Goal: Navigation & Orientation: Understand site structure

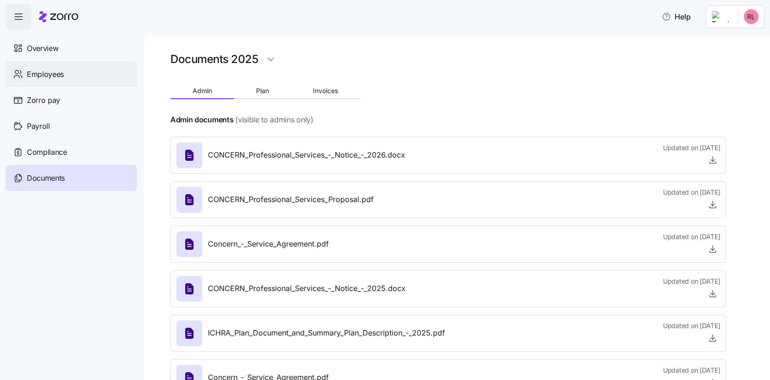
click at [58, 73] on span "Employees" at bounding box center [45, 75] width 37 height 12
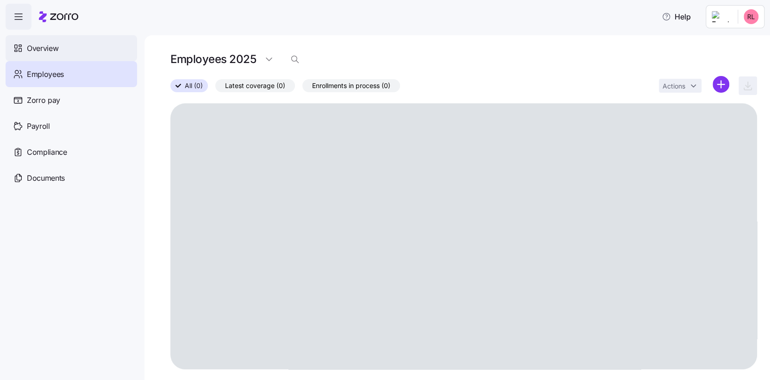
click at [50, 45] on span "Overview" at bounding box center [42, 49] width 31 height 12
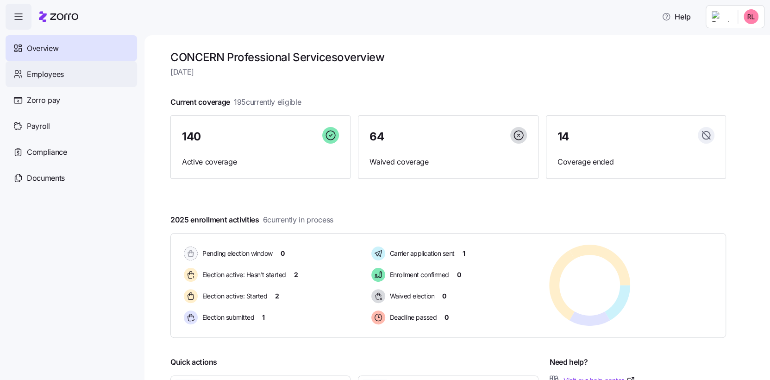
click at [58, 74] on span "Employees" at bounding box center [45, 75] width 37 height 12
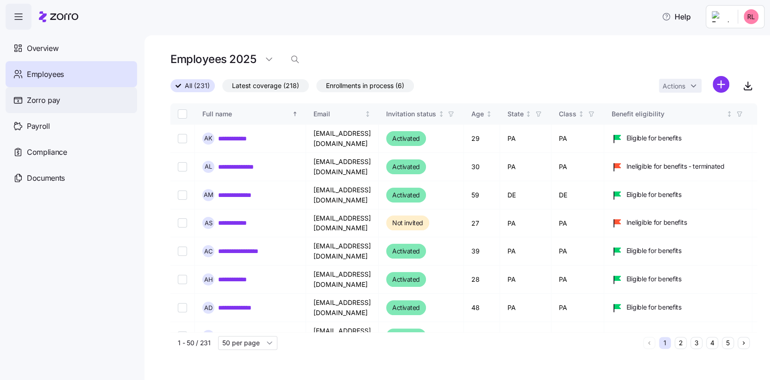
click at [45, 100] on span "Zorro pay" at bounding box center [43, 100] width 33 height 12
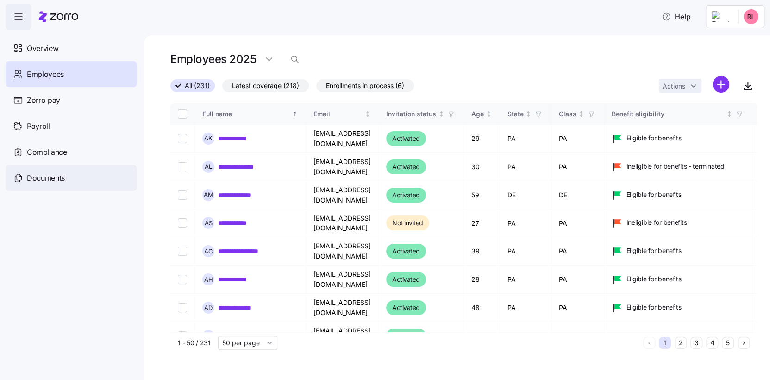
click at [51, 172] on span "Documents" at bounding box center [46, 178] width 38 height 12
click at [51, 178] on span "Documents" at bounding box center [46, 178] width 38 height 12
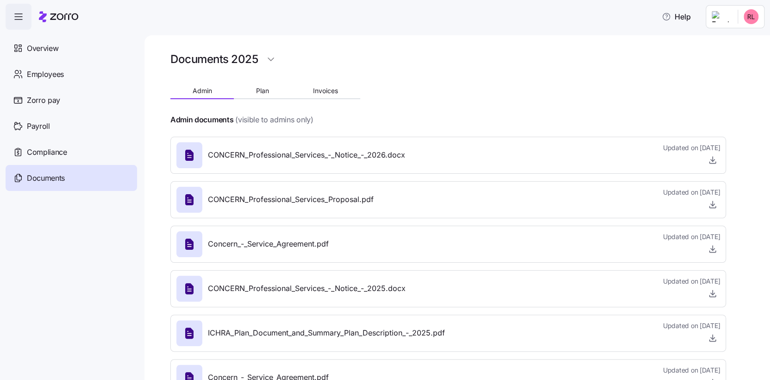
click at [16, 18] on icon "button" at bounding box center [18, 16] width 11 height 11
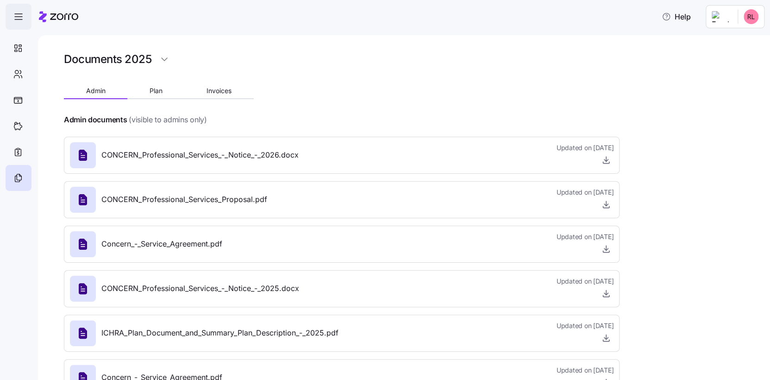
click at [19, 19] on icon "button" at bounding box center [18, 16] width 11 height 11
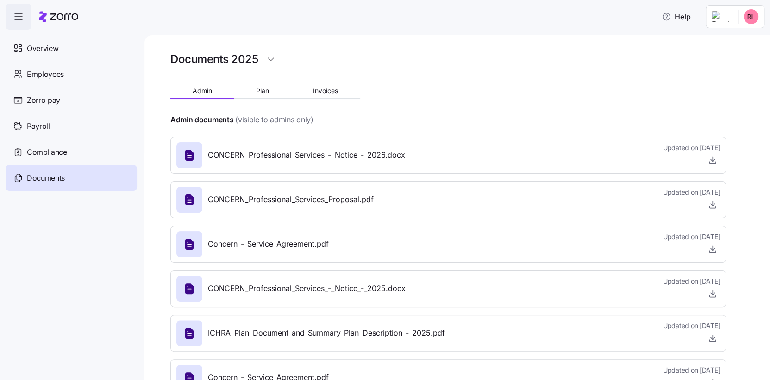
click at [749, 15] on html "Help Overview Employees Zorro pay Payroll Compliance Documents Documents 2025 A…" at bounding box center [385, 187] width 770 height 374
click at [364, 20] on html "Help Overview Employees Zorro pay Payroll Compliance Documents Documents 2025 A…" at bounding box center [385, 187] width 770 height 374
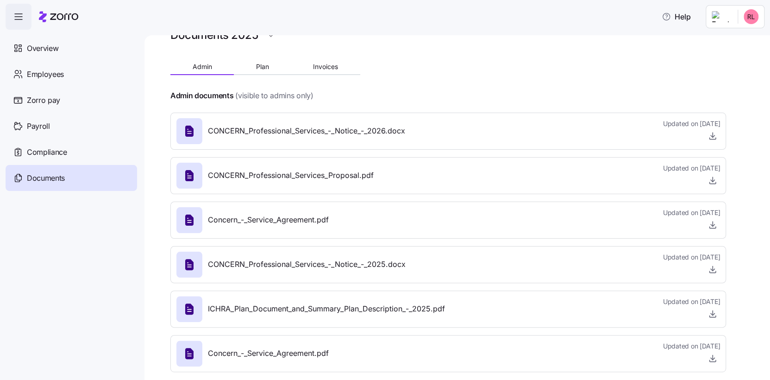
scroll to position [34, 0]
